Goal: Check status: Check status

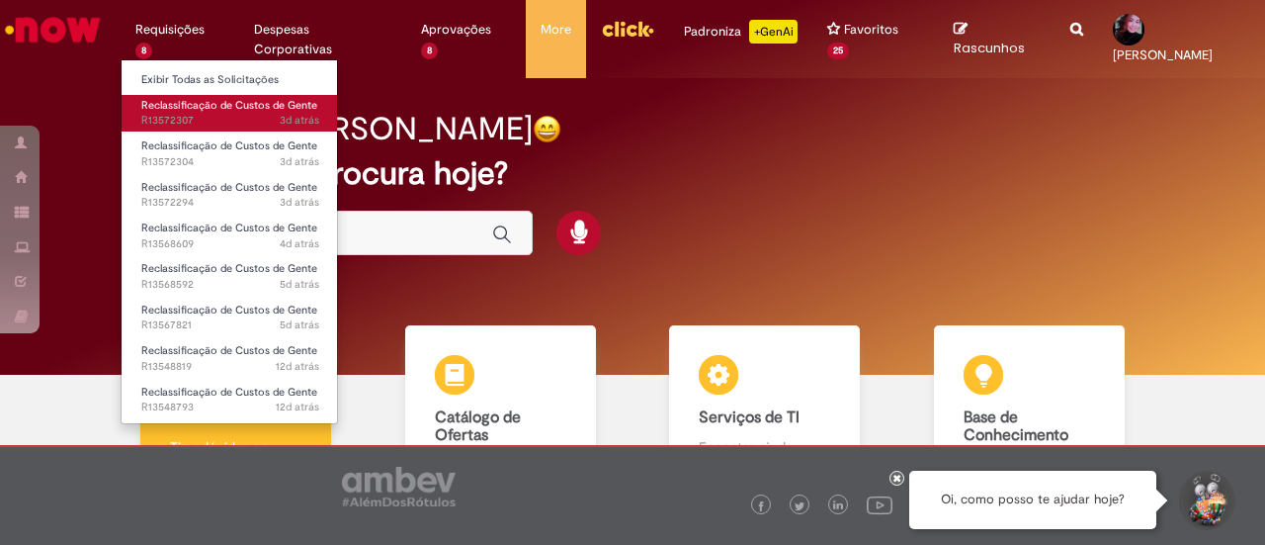
click at [233, 109] on span "Reclassificação de Custos de Gente" at bounding box center [229, 105] width 176 height 15
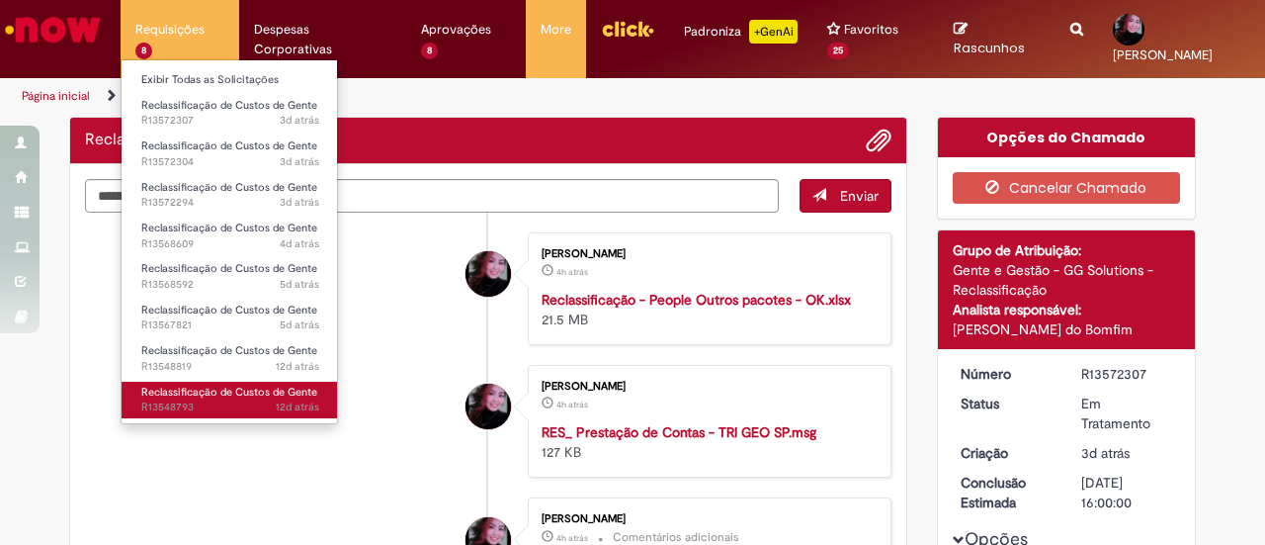
click at [215, 393] on span "Reclassificação de Custos de Gente" at bounding box center [229, 391] width 176 height 15
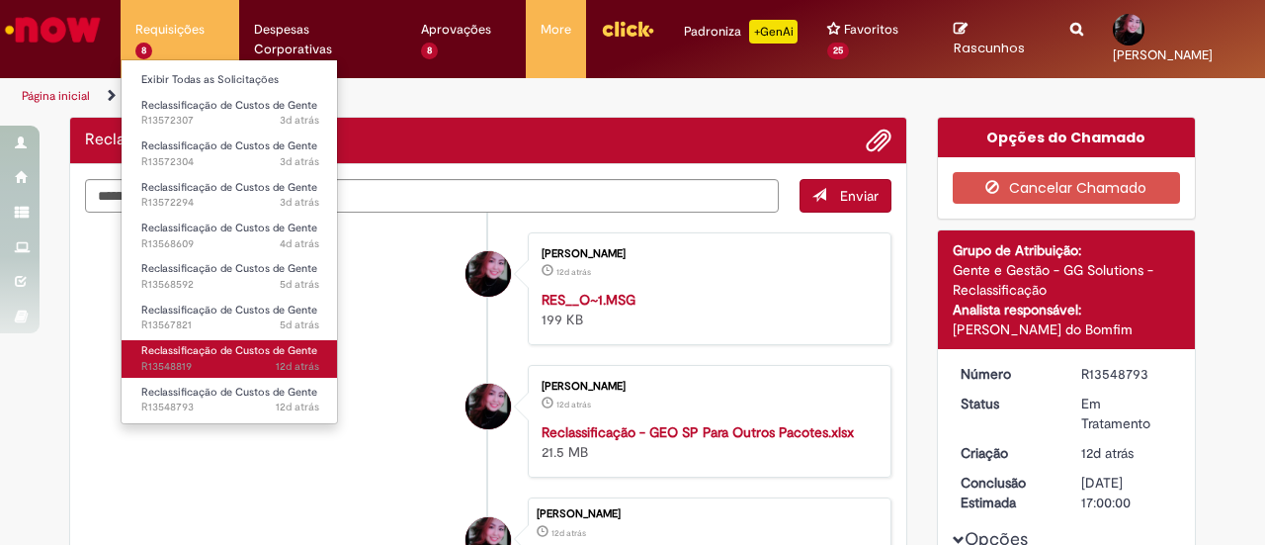
click at [235, 361] on span "12d atrás 12 dias atrás R13548819" at bounding box center [230, 367] width 178 height 16
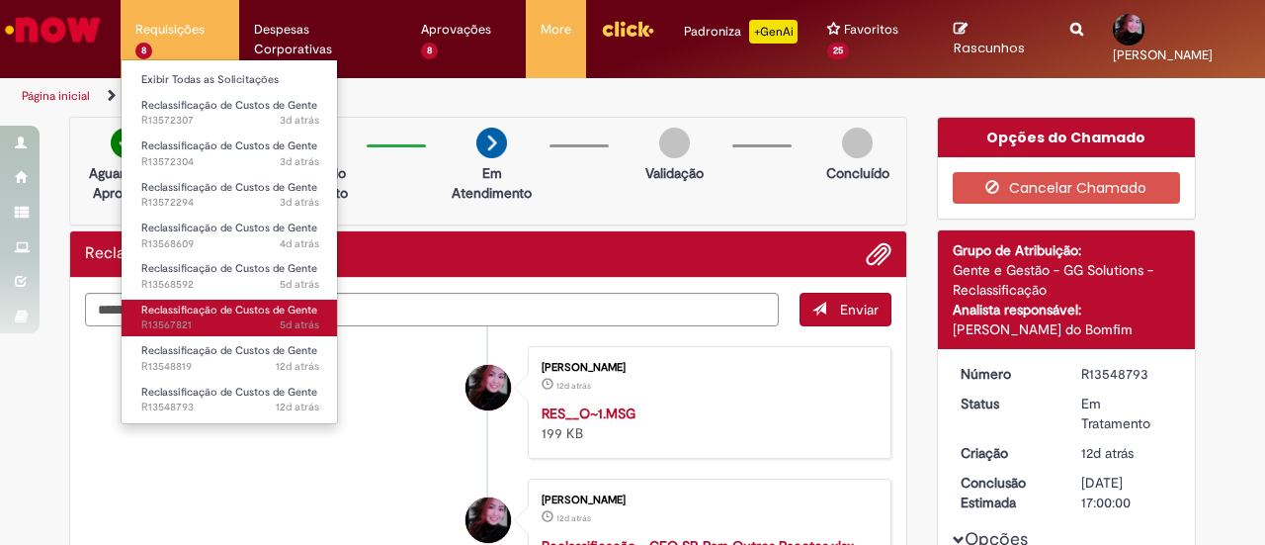
click at [243, 326] on span "5d atrás 5 dias atrás R13567821" at bounding box center [230, 325] width 178 height 16
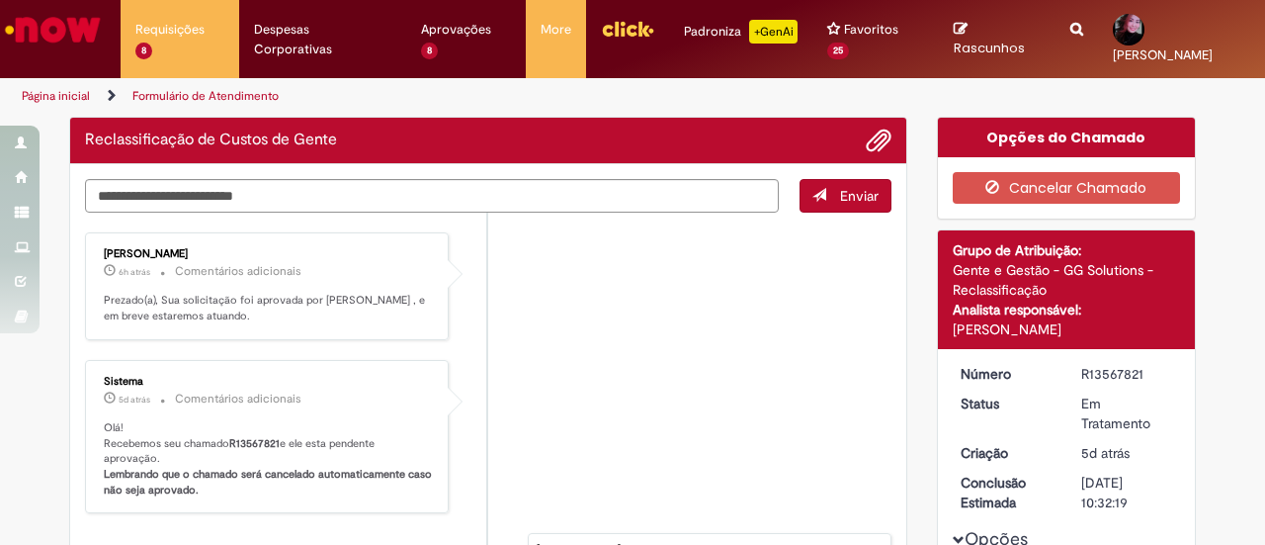
click at [568, 362] on li "Sistema 5d atrás 5 dias atrás Comentários adicionais Olá! Recebemos seu chamado…" at bounding box center [488, 437] width 806 height 154
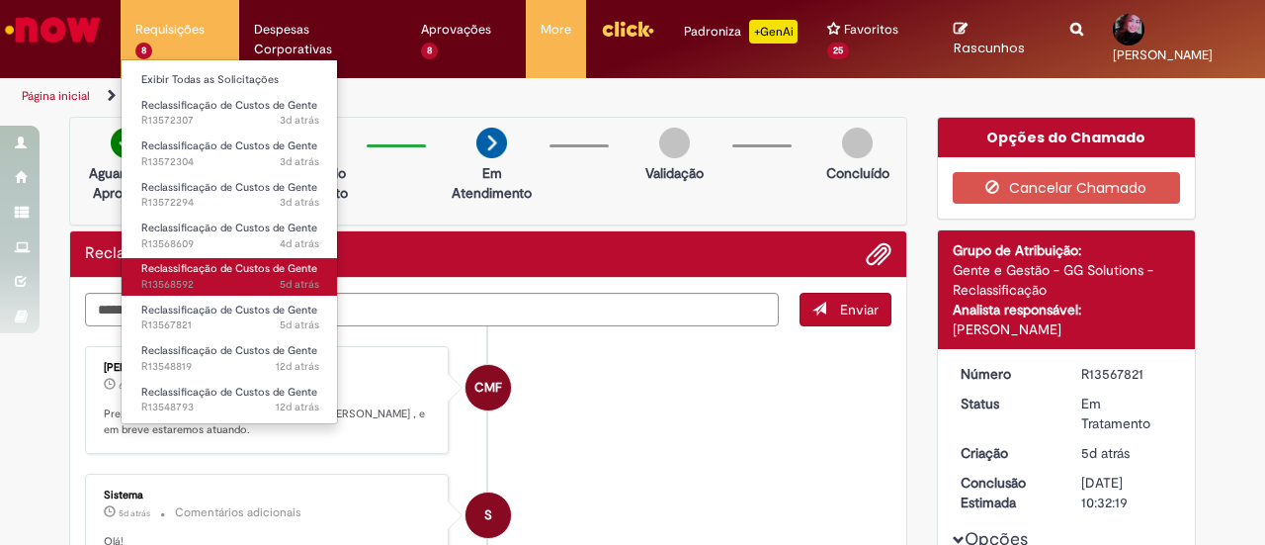
click at [275, 275] on span "Reclassificação de Custos de Gente" at bounding box center [229, 268] width 176 height 15
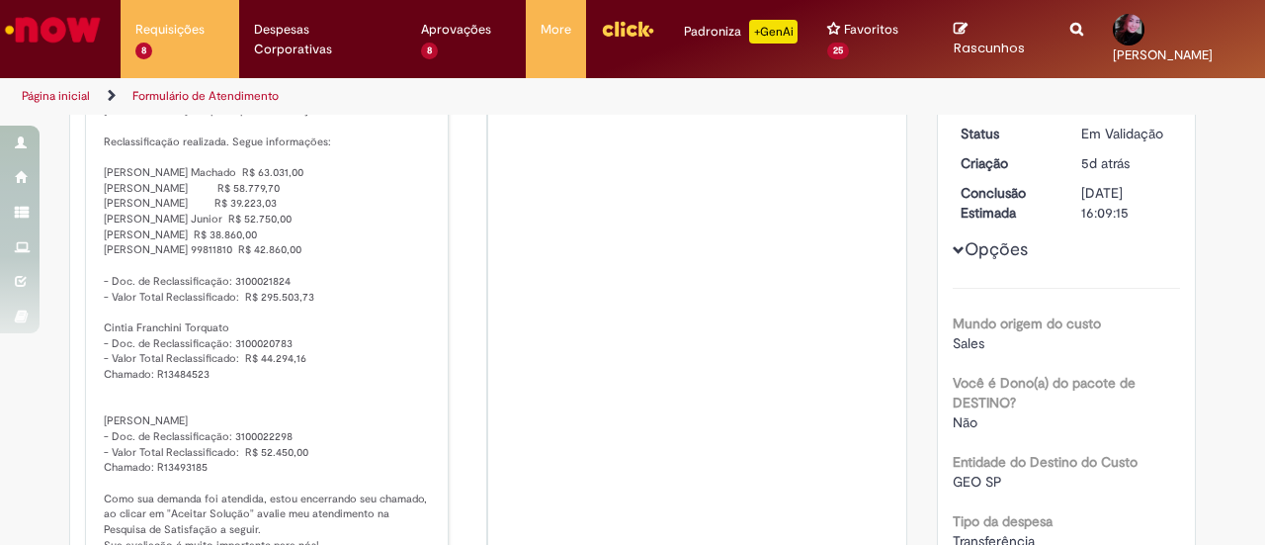
scroll to position [269, 0]
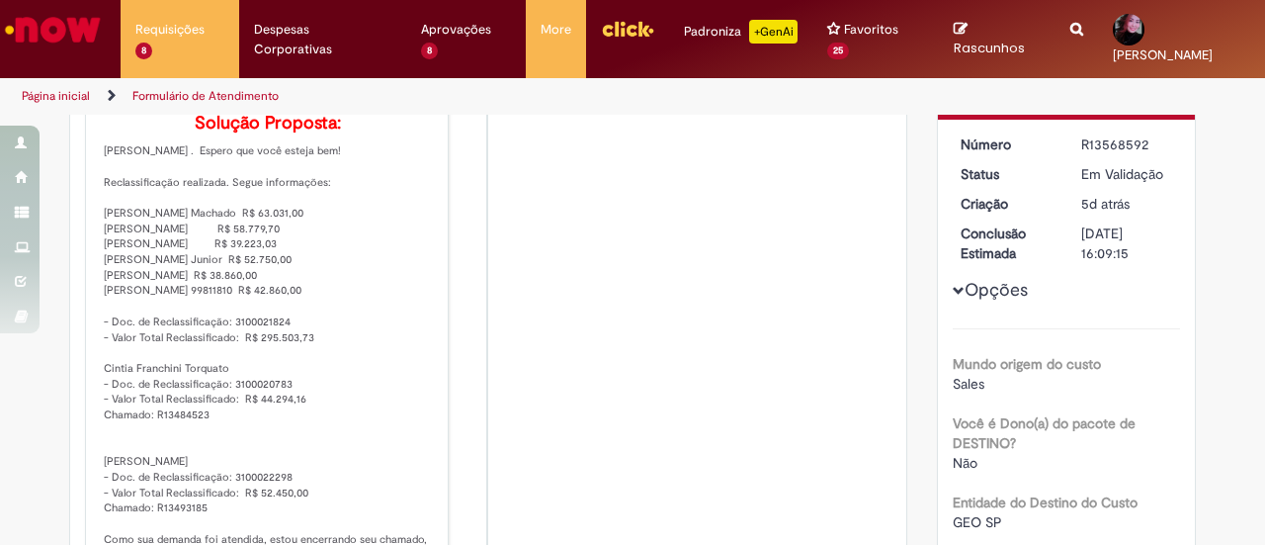
drag, startPoint x: 87, startPoint y: 168, endPoint x: 245, endPoint y: 218, distance: 166.0
click at [245, 218] on div "[PERSON_NAME] 2h atrás 2 horas atrás Comentários adicionais Solução Proposta:" at bounding box center [267, 372] width 352 height 647
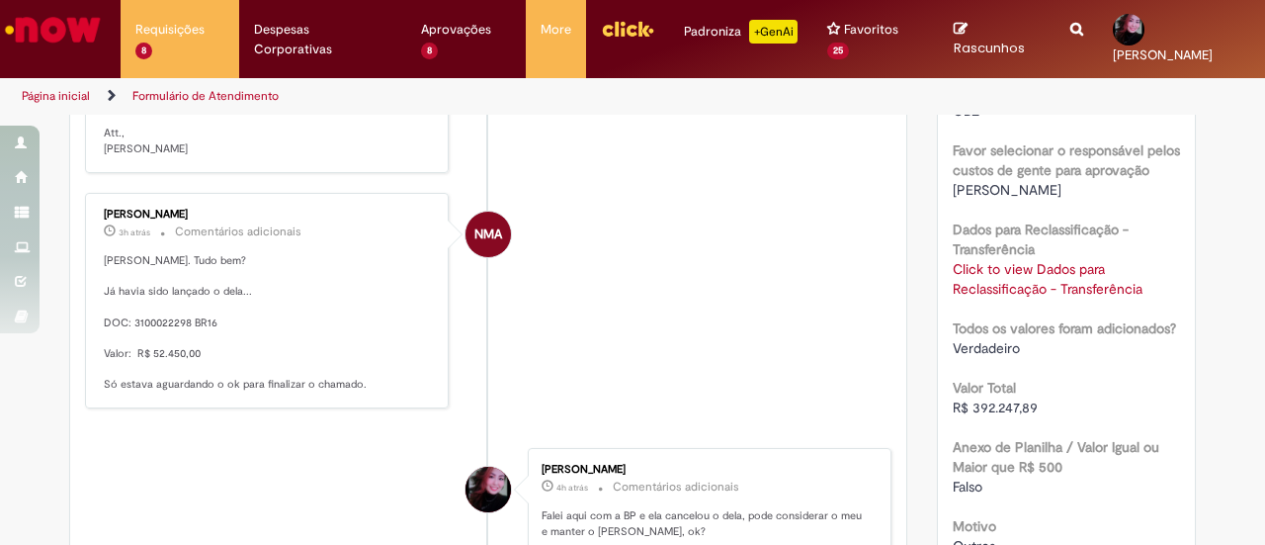
scroll to position [547, 0]
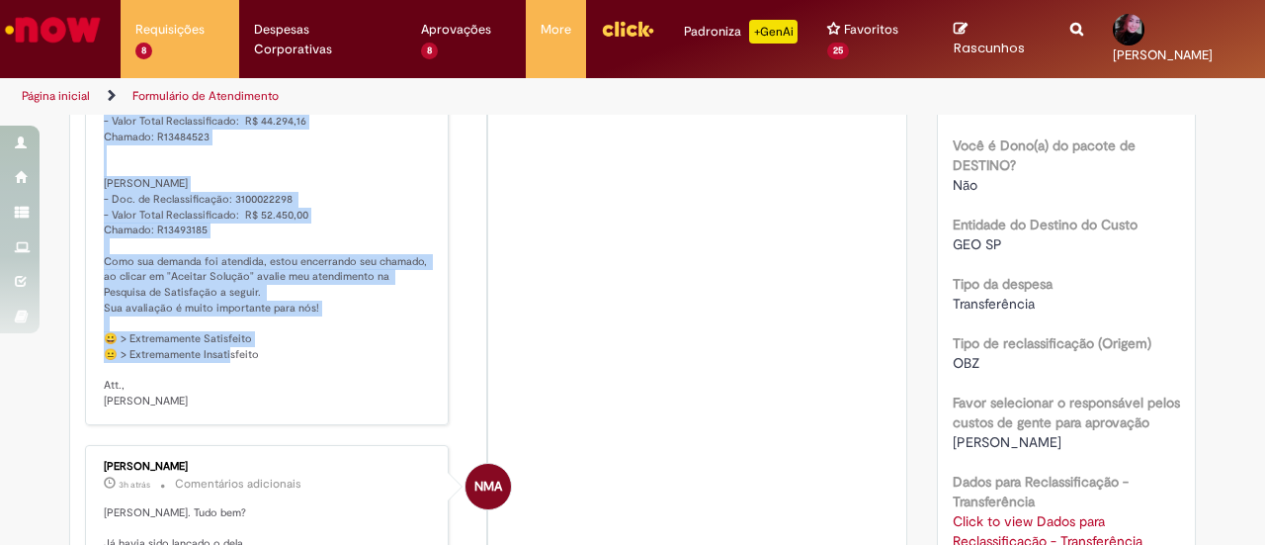
drag, startPoint x: 99, startPoint y: 155, endPoint x: 381, endPoint y: 312, distance: 323.4
click at [381, 312] on p "Solução Proposta: [PERSON_NAME] . Espero que você esteja bem! Reclassificação r…" at bounding box center [268, 122] width 329 height 572
copy p "[PERSON_NAME] . Espero que você esteja bem! Reclassificação realizada. Segue in…"
click at [381, 207] on p "Solução Proposta: [PERSON_NAME] . Espero que você esteja bem! Reclassificação r…" at bounding box center [268, 122] width 329 height 572
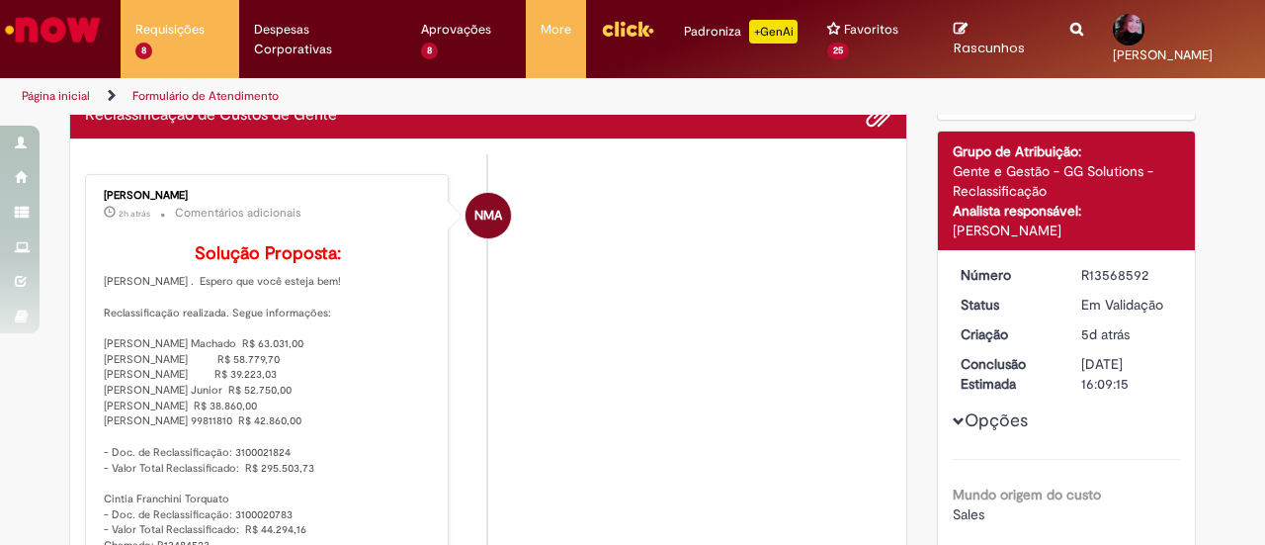
scroll to position [242, 0]
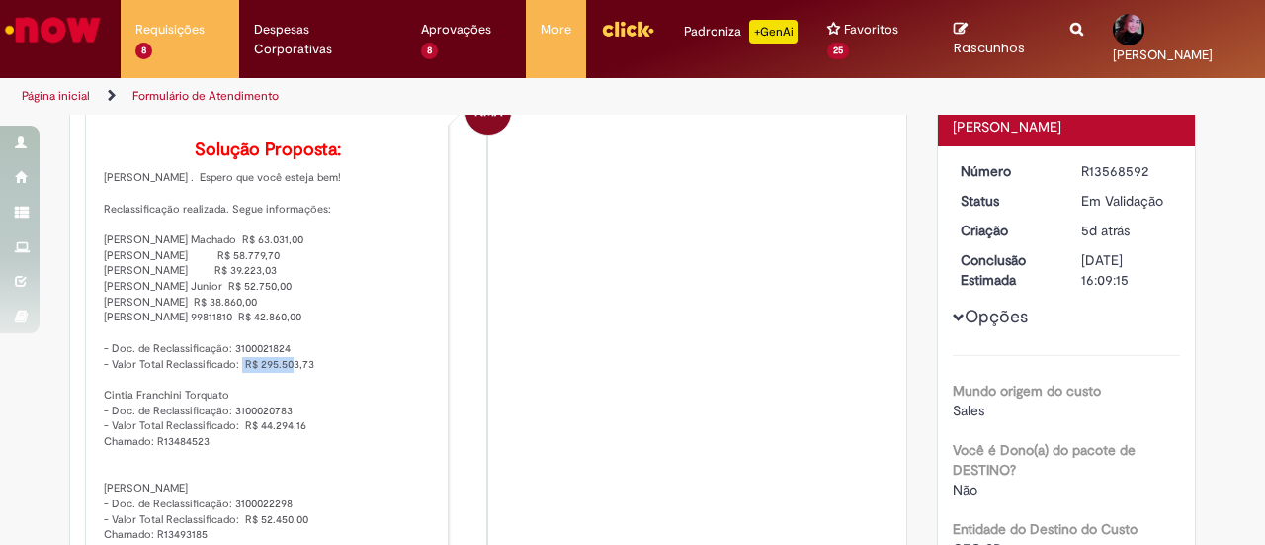
drag, startPoint x: 287, startPoint y: 361, endPoint x: 223, endPoint y: 355, distance: 63.5
click at [223, 355] on p "Solução Proposta: [PERSON_NAME] . Espero que você esteja bem! Reclassificação r…" at bounding box center [268, 426] width 329 height 572
copy p "3100021824"
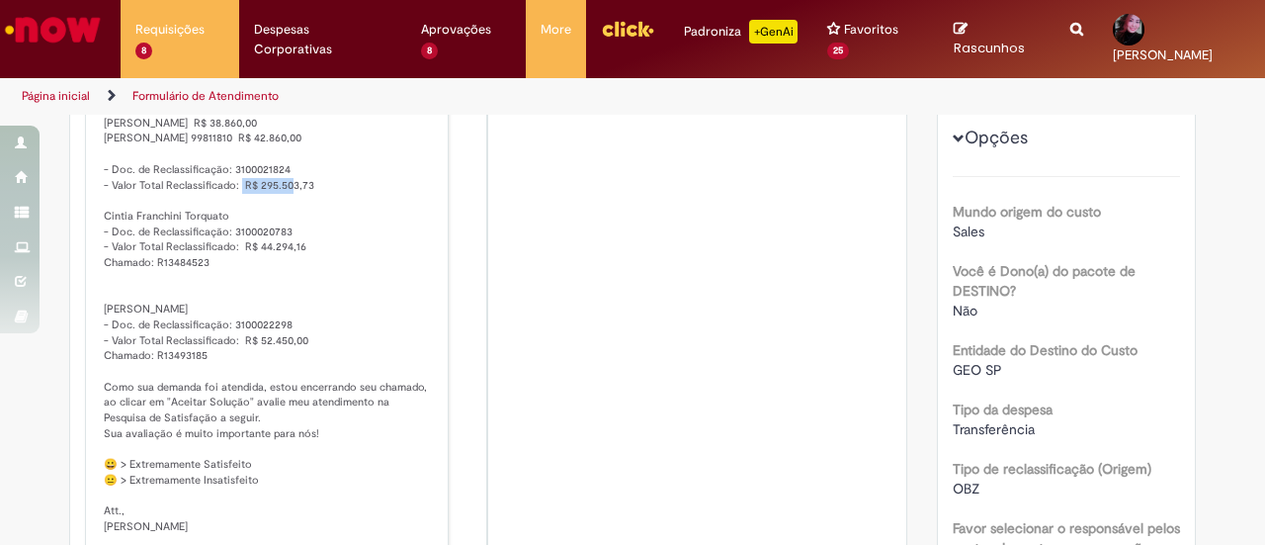
scroll to position [441, 0]
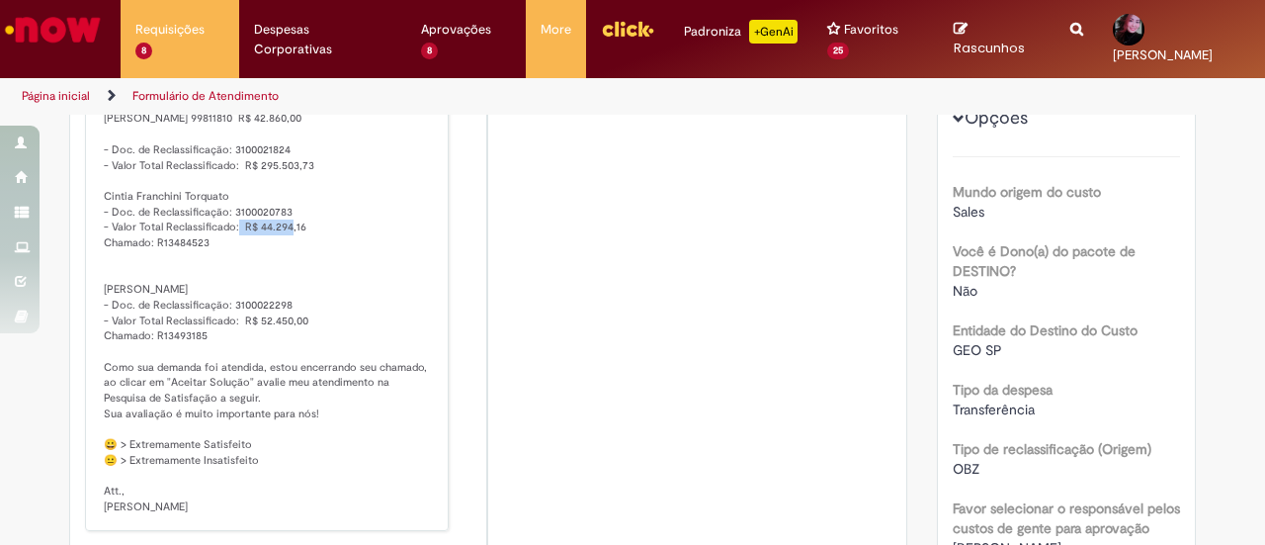
drag, startPoint x: 284, startPoint y: 215, endPoint x: 196, endPoint y: 216, distance: 88.0
click at [196, 216] on p "Solução Proposta: [PERSON_NAME] . Espero que você esteja bem! Reclassificação r…" at bounding box center [268, 228] width 329 height 572
copy p "ação: 3100020783"
copy p "3100020783"
drag, startPoint x: 283, startPoint y: 315, endPoint x: 223, endPoint y: 315, distance: 59.3
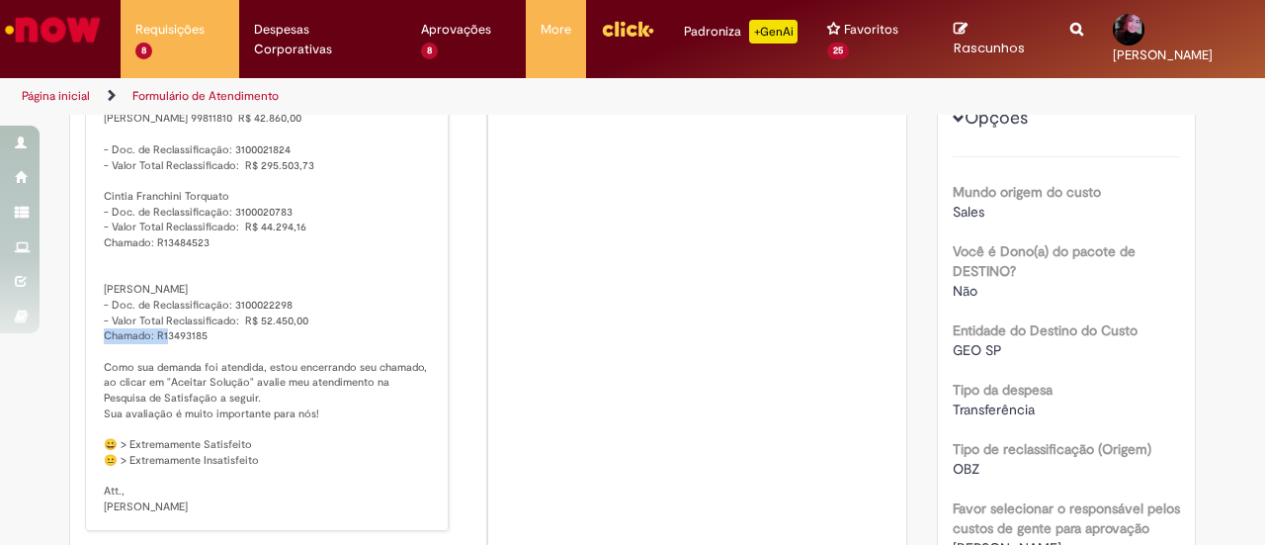
click at [223, 315] on p "Solução Proposta: [PERSON_NAME] . Espero que você esteja bem! Reclassificação r…" at bounding box center [268, 228] width 329 height 572
copy p "3100022298"
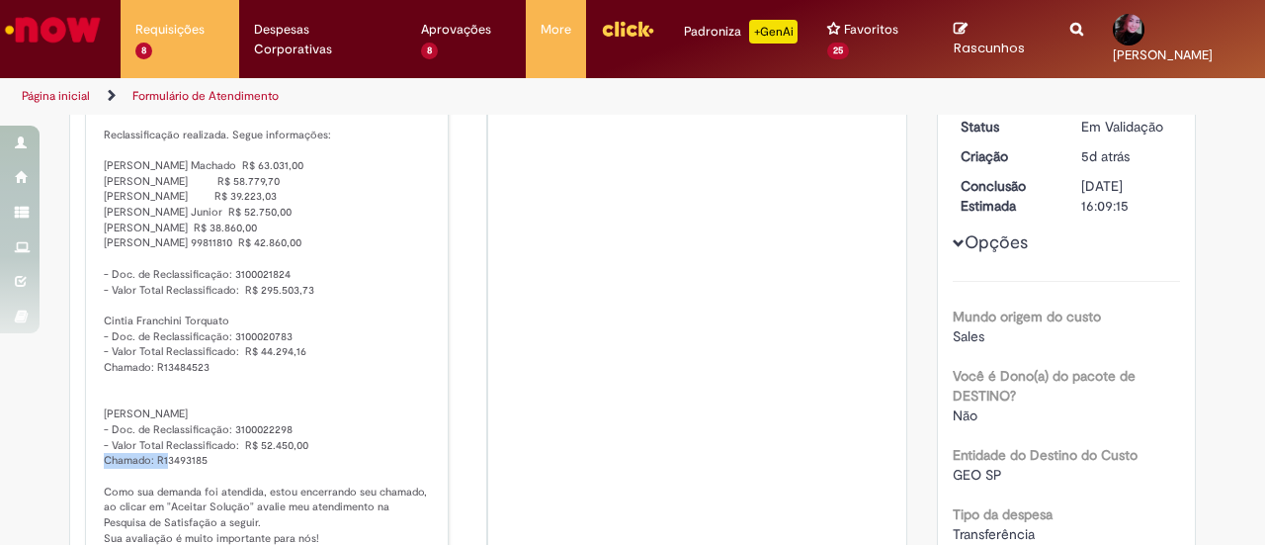
scroll to position [317, 0]
drag, startPoint x: 284, startPoint y: 284, endPoint x: 222, endPoint y: 280, distance: 61.4
click at [222, 280] on p "Solução Proposta: [PERSON_NAME] . Espero que você esteja bem! Reclassificação r…" at bounding box center [268, 351] width 329 height 572
copy p "3100021824"
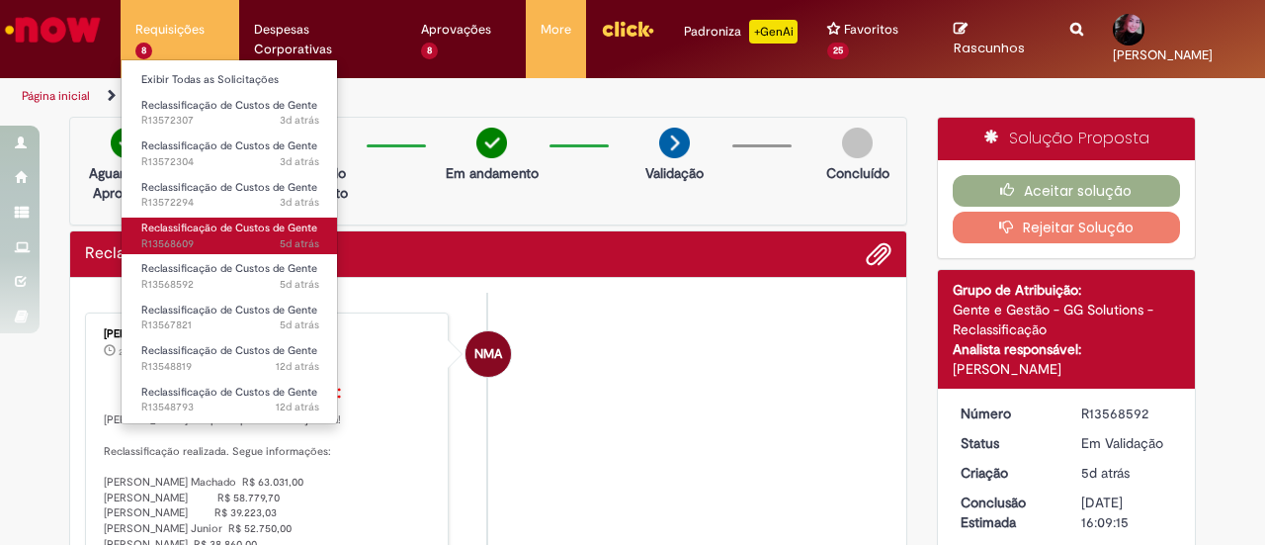
click at [274, 232] on span "Reclassificação de Custos de Gente" at bounding box center [229, 227] width 176 height 15
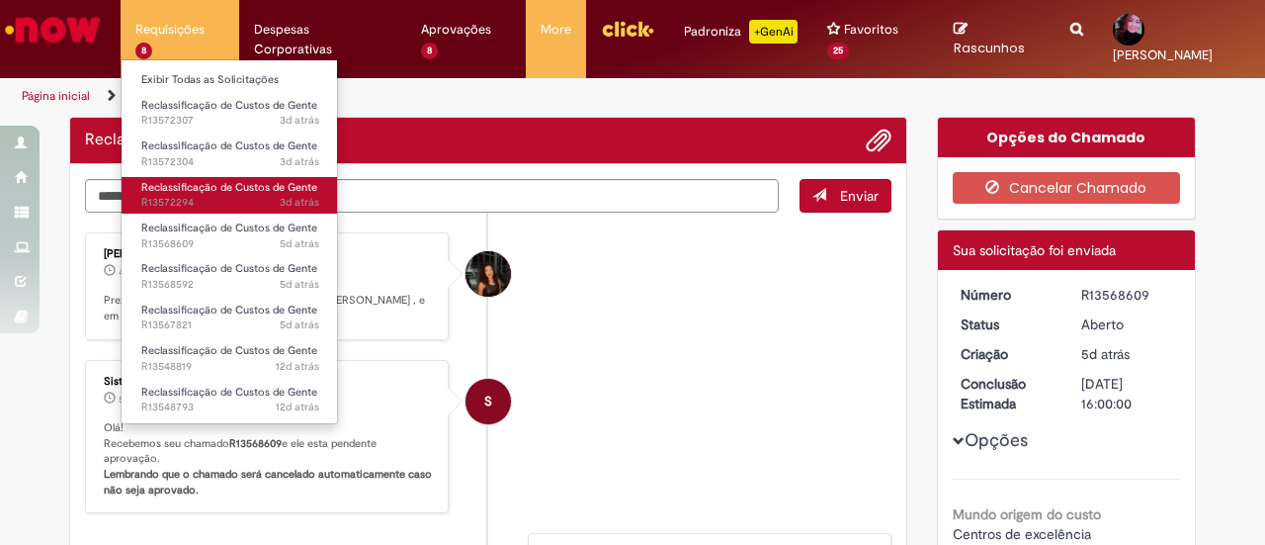
click at [277, 203] on span "3d atrás 3 dias atrás R13572294" at bounding box center [230, 203] width 178 height 16
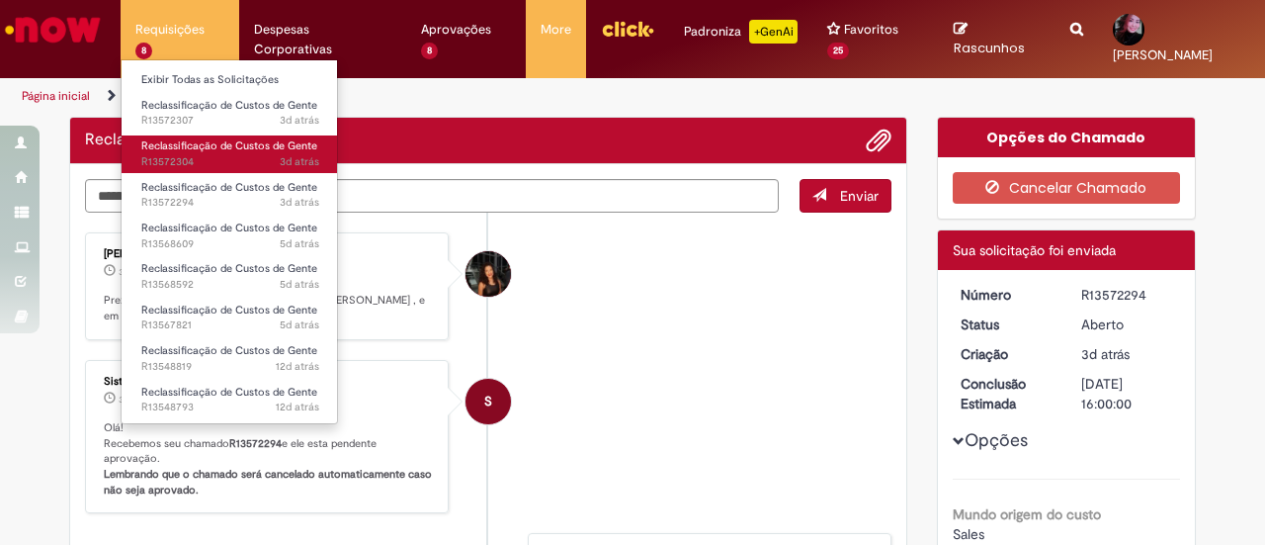
click at [270, 161] on span "3d atrás 3 dias atrás R13572304" at bounding box center [230, 162] width 178 height 16
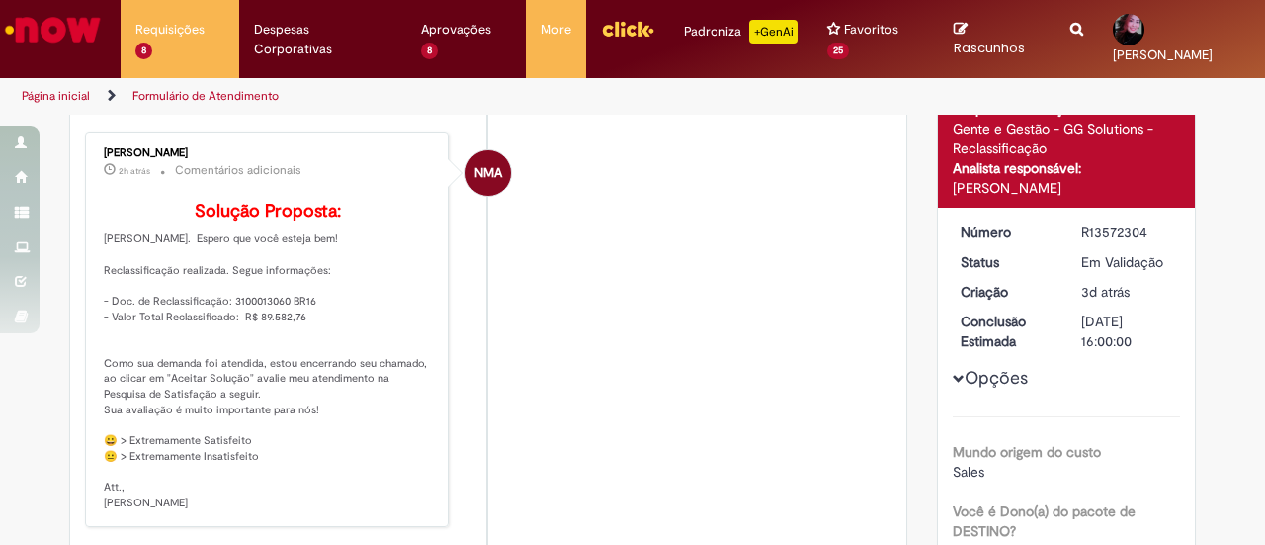
scroll to position [180, 0]
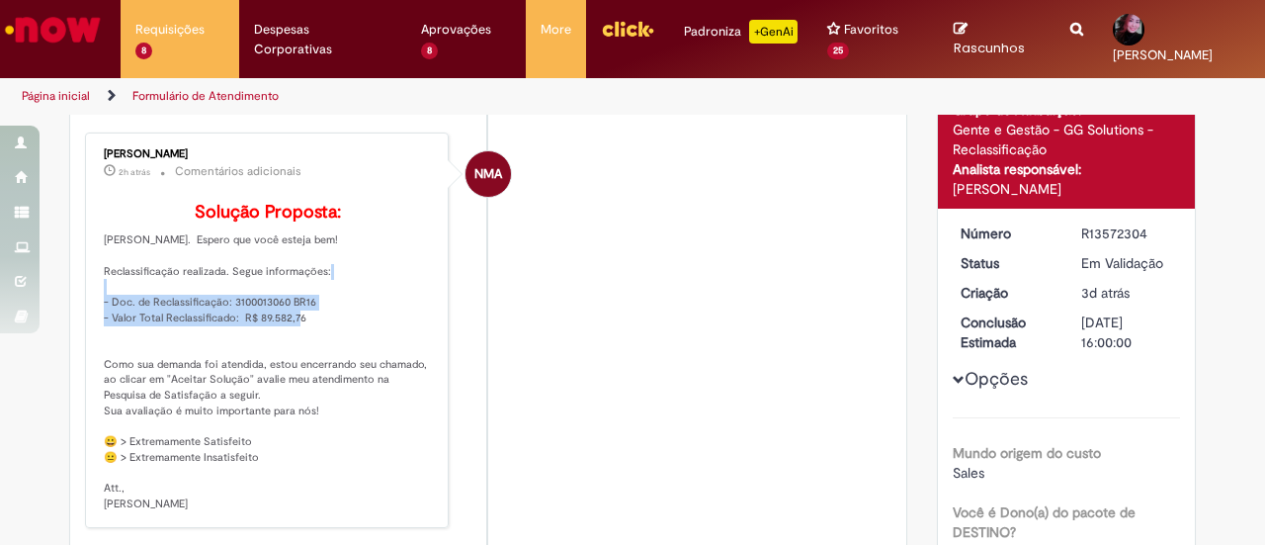
drag, startPoint x: 302, startPoint y: 329, endPoint x: 84, endPoint y: 309, distance: 219.3
click at [91, 309] on div "[PERSON_NAME] 2h atrás 2 horas atrás Comentários adicionais Solução Proposta: […" at bounding box center [267, 329] width 352 height 383
copy p "- Doc. de Reclassificação: 3100013060 BR16 - Valor Total Reclassificado: R$ 89.…"
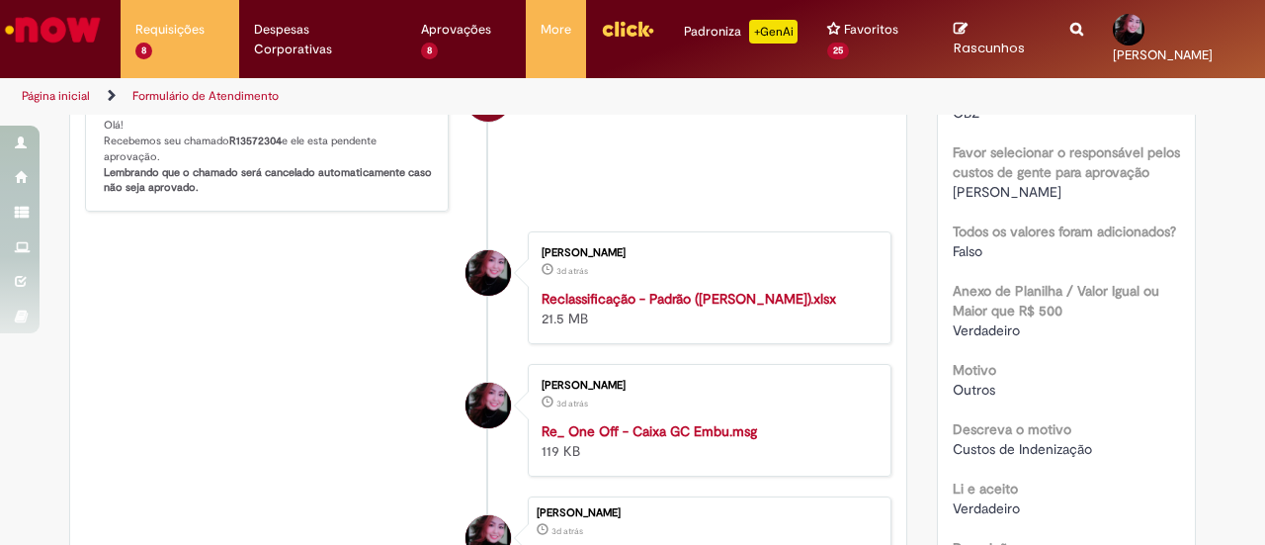
scroll to position [796, 0]
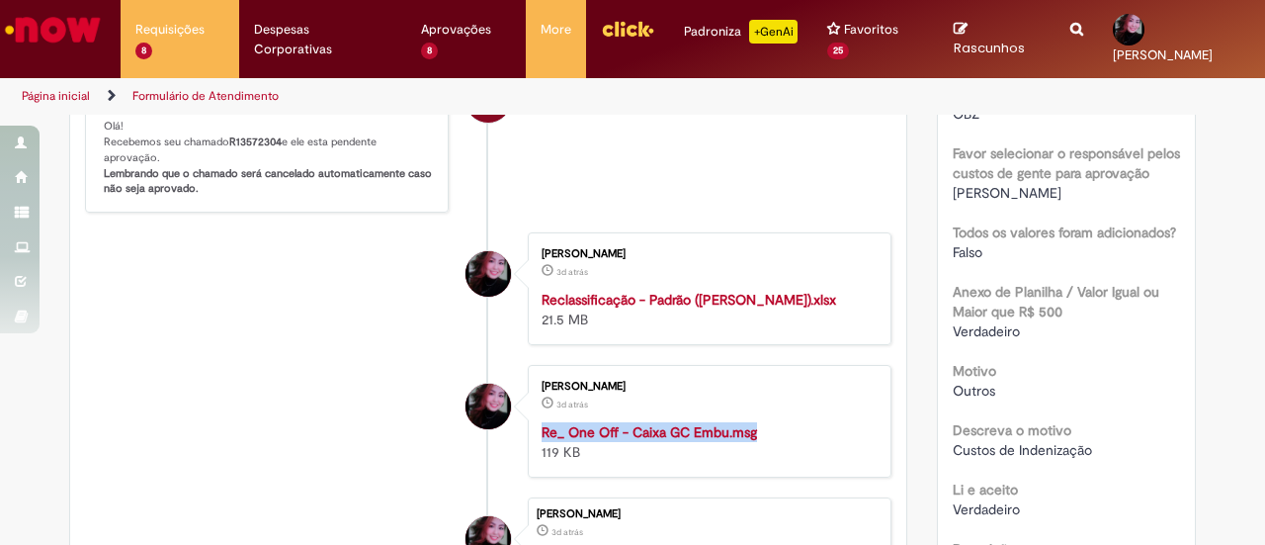
drag, startPoint x: 763, startPoint y: 447, endPoint x: 530, endPoint y: 454, distance: 233.4
click at [534, 454] on div "[PERSON_NAME] 3d atrás 3 dias atrás Re_ One Off - Caixa GC Embu.msg 119 KB" at bounding box center [710, 421] width 352 height 101
copy strong "Re_ One Off - Caixa GC Embu.msg"
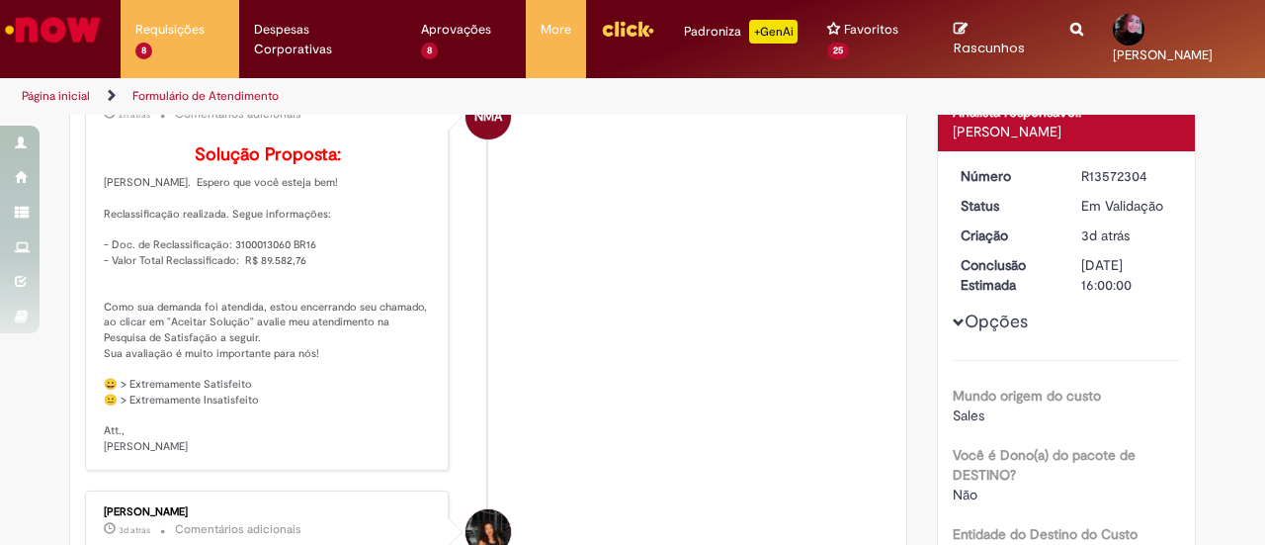
scroll to position [233, 0]
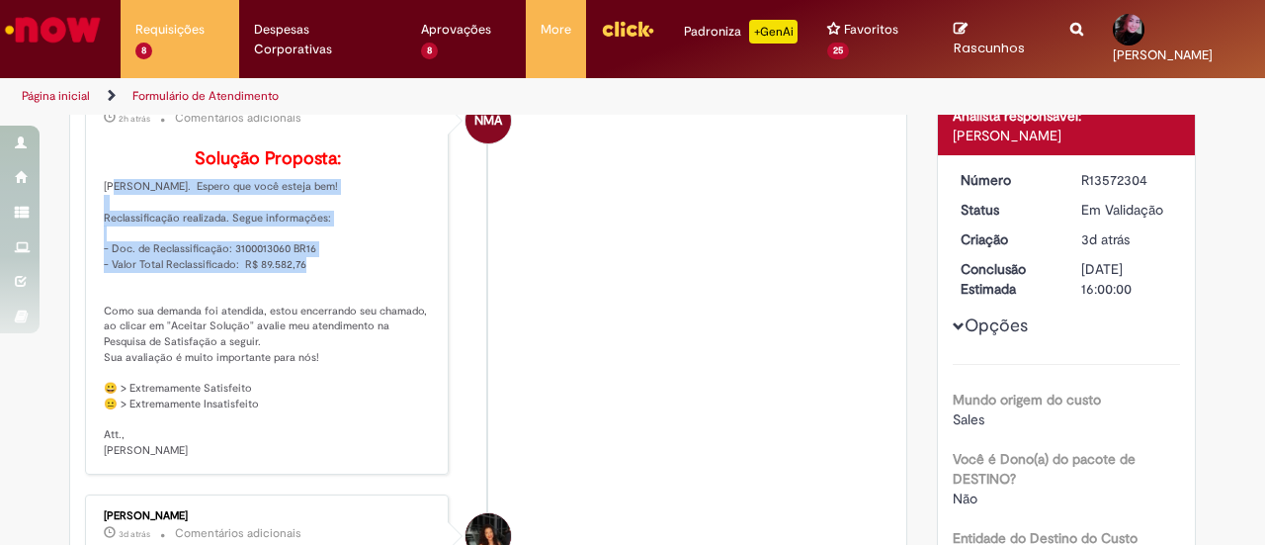
drag, startPoint x: 92, startPoint y: 189, endPoint x: 328, endPoint y: 290, distance: 256.8
click at [328, 290] on div "[PERSON_NAME] 2h atrás 2 horas atrás Comentários adicionais Solução Proposta: […" at bounding box center [267, 276] width 352 height 383
copy p "[PERSON_NAME]. Espero que você esteja bem! Reclassificação realizada. Segue inf…"
click at [370, 284] on p "Solução Proposta: [PERSON_NAME]. Espero que você esteja bem! Reclassificação re…" at bounding box center [268, 303] width 329 height 308
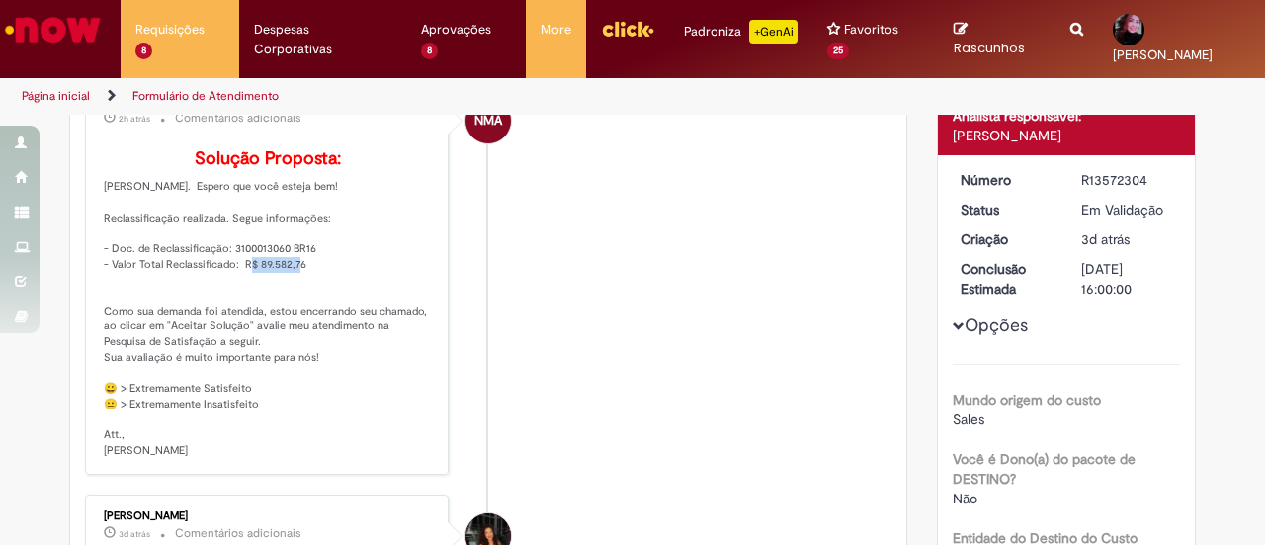
drag, startPoint x: 300, startPoint y: 270, endPoint x: 247, endPoint y: 273, distance: 53.5
click at [247, 273] on p "Solução Proposta: [PERSON_NAME]. Espero que você esteja bem! Reclassificação re…" at bounding box center [268, 303] width 329 height 308
copy p "89.582,76"
click at [364, 293] on p "Solução Proposta: [PERSON_NAME]. Espero que você esteja bem! Reclassificação re…" at bounding box center [268, 303] width 329 height 308
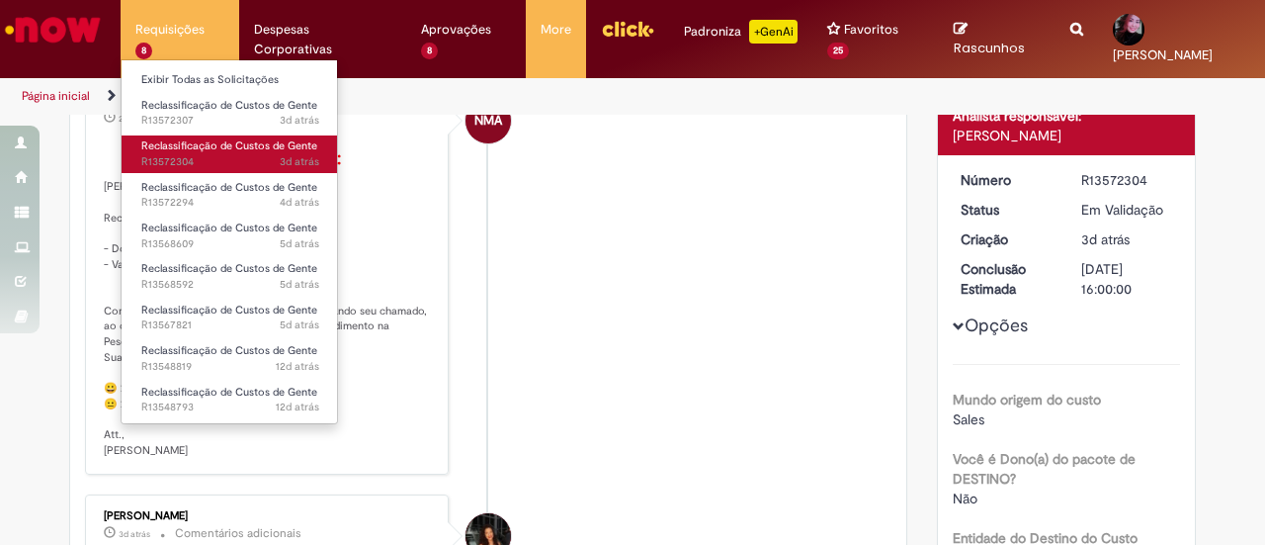
click at [267, 165] on span "3d atrás 3 dias atrás R13572304" at bounding box center [230, 162] width 178 height 16
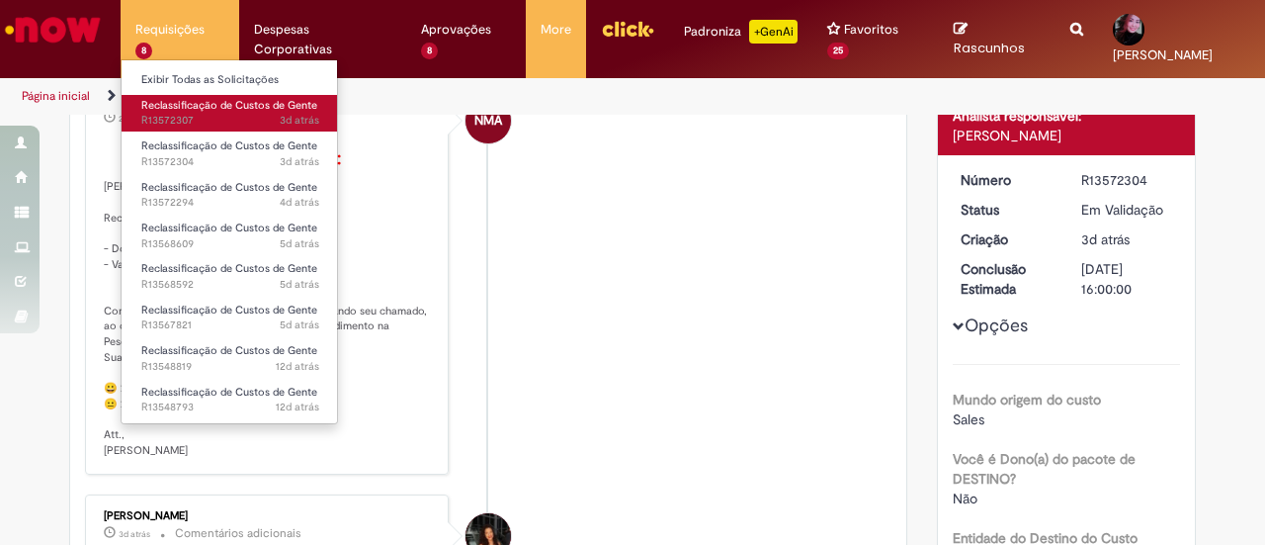
click at [271, 108] on span "Reclassificação de Custos de Gente" at bounding box center [229, 105] width 176 height 15
